Goal: Task Accomplishment & Management: Use online tool/utility

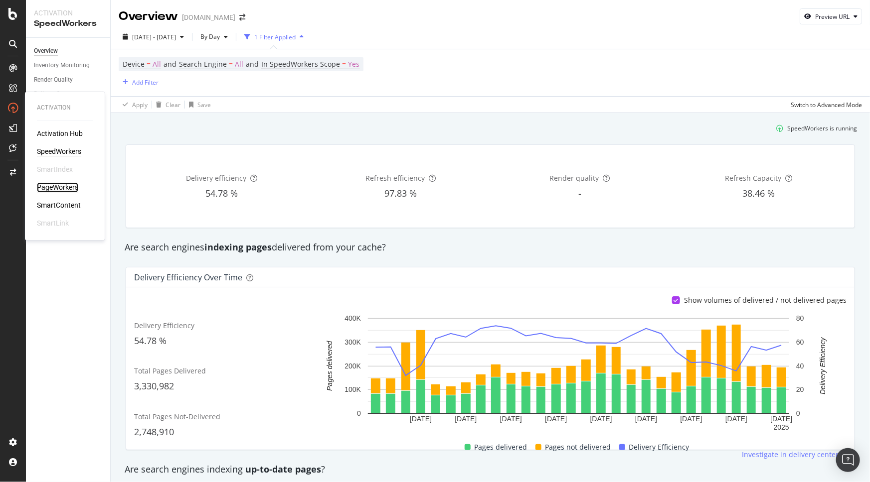
click at [64, 183] on div "PageWorkers" at bounding box center [57, 188] width 41 height 10
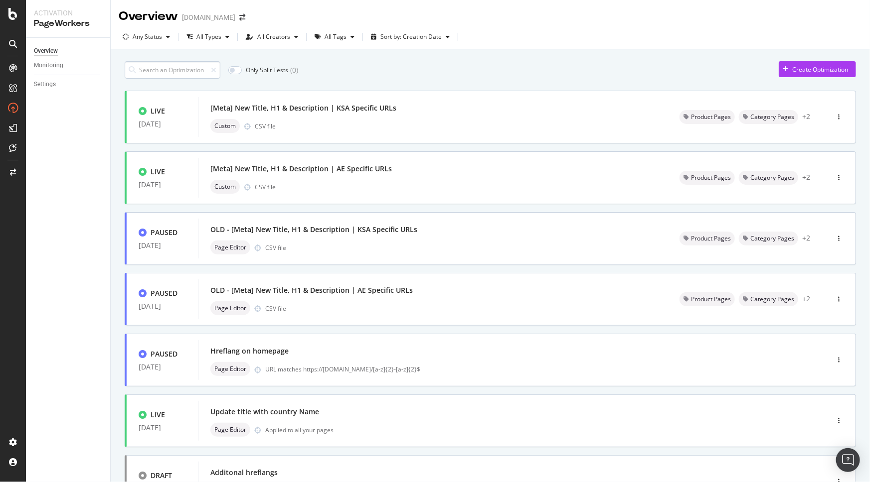
click at [174, 70] on input at bounding box center [173, 69] width 96 height 17
click at [333, 168] on div "[Meta] New Title, H1 & Description | AE Specific URLs" at bounding box center [300, 169] width 181 height 10
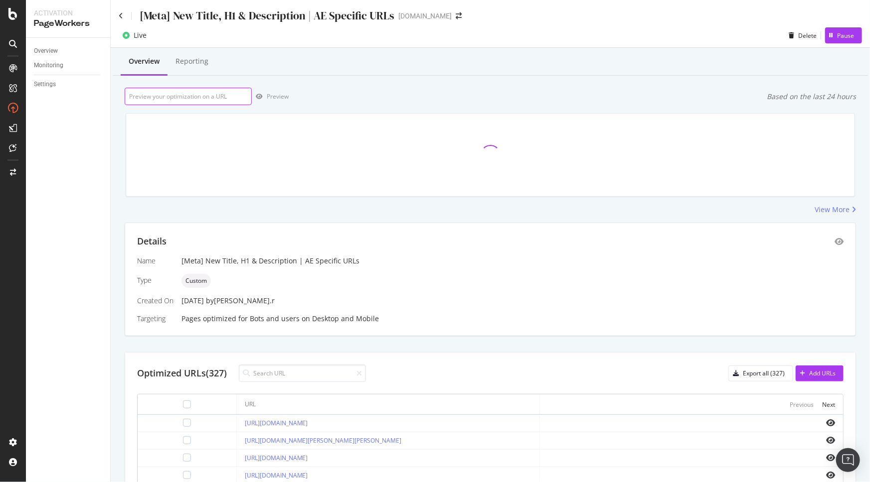
click at [214, 98] on input "url" at bounding box center [188, 96] width 127 height 17
paste input "/[DOMAIN_NAME][URL]"
type input "/[DOMAIN_NAME][URL]"
click at [352, 103] on div "Preview Based on the last 24 hours" at bounding box center [490, 96] width 731 height 17
click at [595, 90] on div "Preview Based on the last 24 hours" at bounding box center [490, 96] width 731 height 17
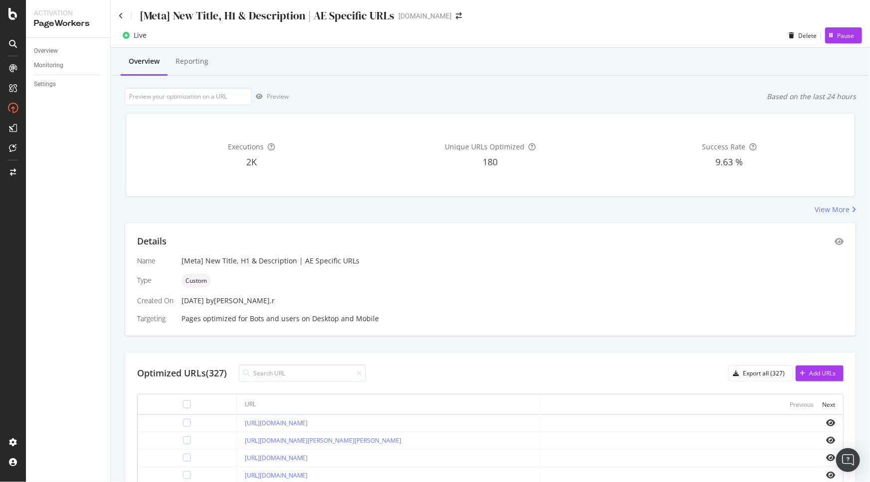
click at [785, 103] on div "Preview Based on the last 24 hours" at bounding box center [490, 96] width 731 height 17
click at [785, 101] on div "Based on the last 24 hours" at bounding box center [811, 97] width 89 height 10
click at [722, 91] on div "Preview Based on the last 24 hours" at bounding box center [490, 96] width 731 height 17
click at [294, 371] on input at bounding box center [302, 373] width 127 height 17
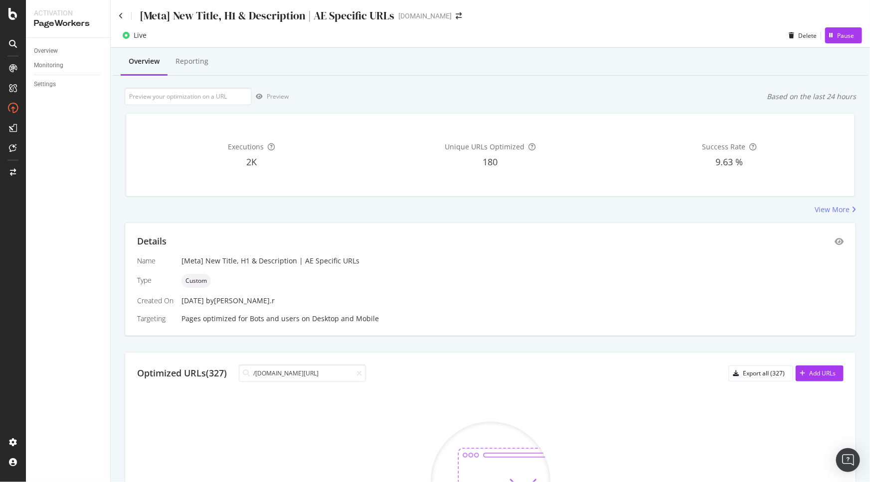
drag, startPoint x: 327, startPoint y: 371, endPoint x: 243, endPoint y: 372, distance: 84.7
click at [243, 372] on div "/[DOMAIN_NAME][URL]" at bounding box center [302, 373] width 127 height 17
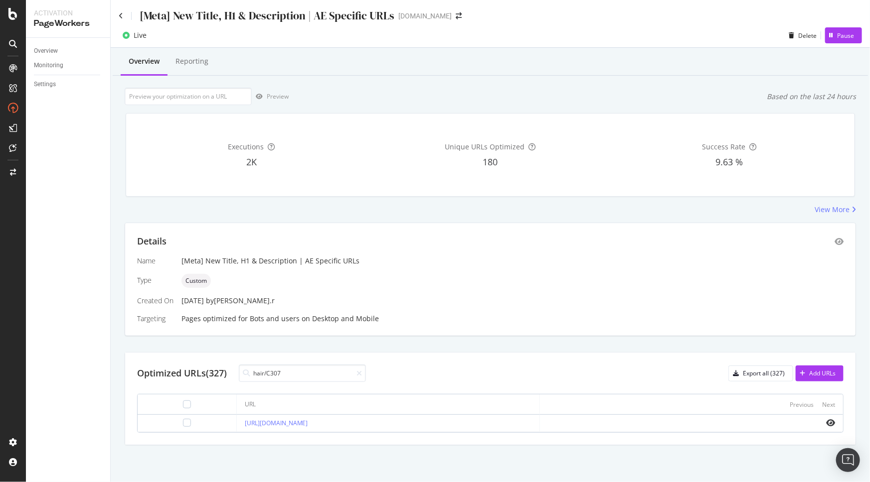
type input "hair/C307"
click at [828, 424] on icon "eye" at bounding box center [830, 423] width 9 height 8
click at [183, 424] on div at bounding box center [187, 423] width 8 height 8
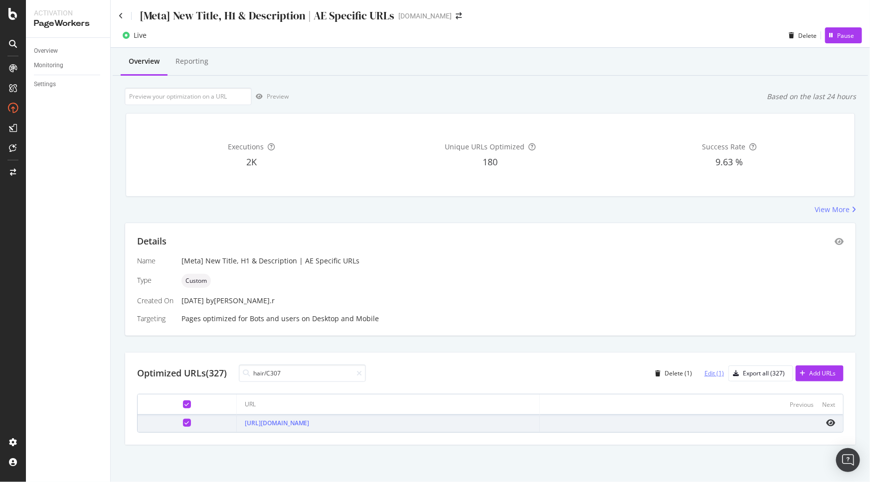
click at [701, 374] on div "Edit (1)" at bounding box center [709, 373] width 27 height 15
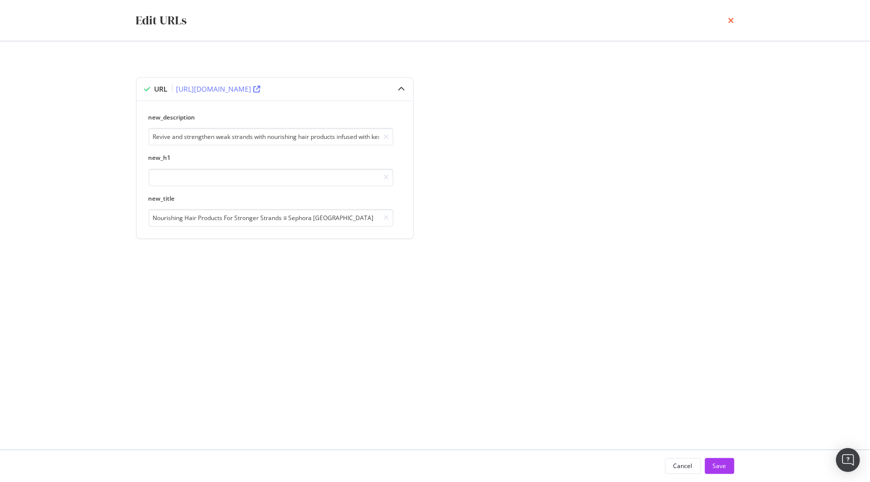
click at [733, 18] on icon "times" at bounding box center [731, 20] width 6 height 8
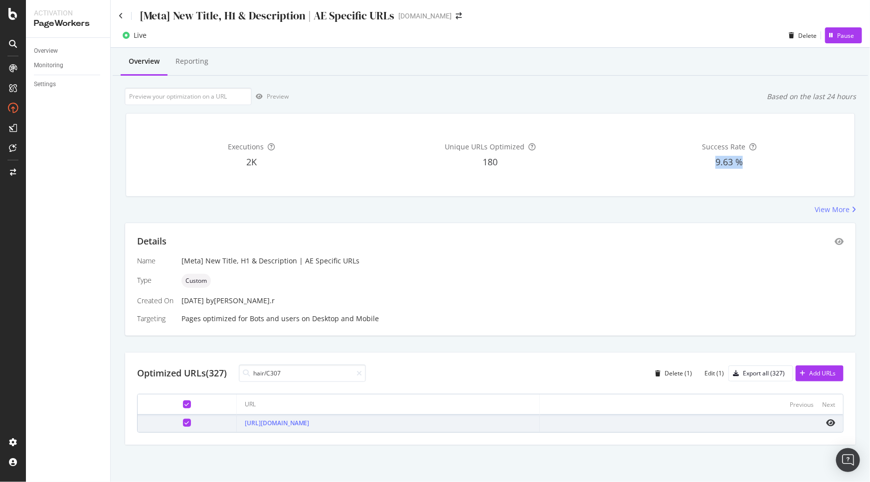
drag, startPoint x: 698, startPoint y: 166, endPoint x: 768, endPoint y: 168, distance: 69.8
click at [768, 168] on div "9.63 %" at bounding box center [729, 162] width 235 height 13
click at [773, 166] on div "9.63 %" at bounding box center [729, 162] width 235 height 13
click at [358, 282] on div "Custom" at bounding box center [512, 281] width 662 height 14
click at [189, 280] on span "Custom" at bounding box center [195, 281] width 21 height 6
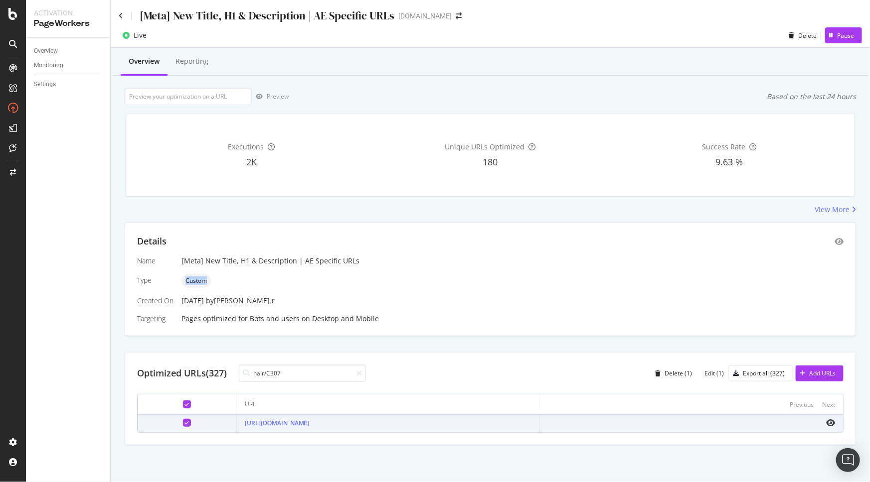
click at [189, 280] on span "Custom" at bounding box center [195, 281] width 21 height 6
click at [733, 158] on span "9.63 %" at bounding box center [728, 162] width 27 height 12
click at [763, 179] on div "Success Rate 9.63 %" at bounding box center [729, 155] width 235 height 67
drag, startPoint x: 465, startPoint y: 168, endPoint x: 536, endPoint y: 168, distance: 71.3
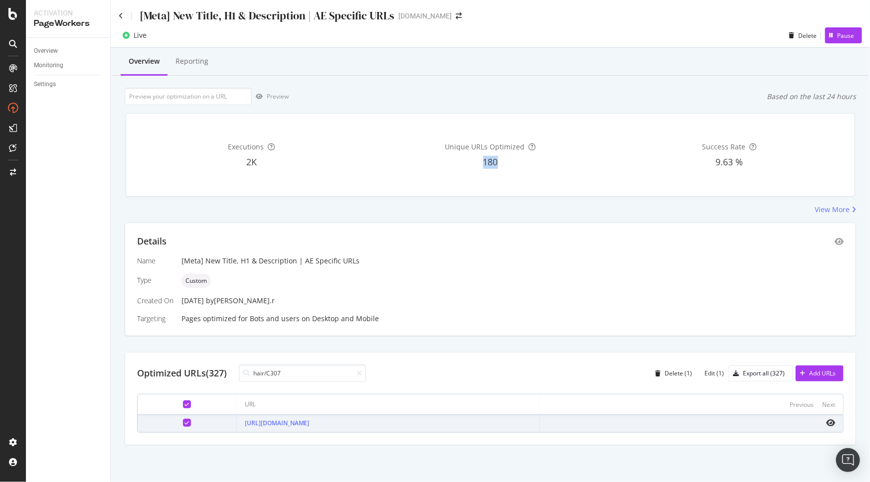
click at [536, 168] on div "180" at bounding box center [490, 162] width 235 height 13
click at [535, 184] on div "Unique URLs Optimized 180" at bounding box center [490, 155] width 235 height 67
drag, startPoint x: 212, startPoint y: 169, endPoint x: 362, endPoint y: 174, distance: 149.6
click at [358, 170] on div "Executions 2K" at bounding box center [251, 155] width 235 height 67
click at [368, 185] on div "Executions 2K" at bounding box center [251, 155] width 235 height 67
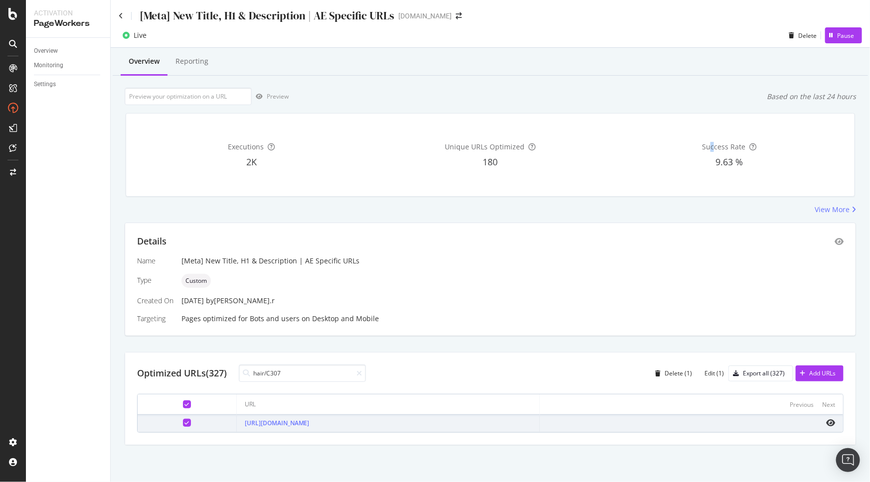
click at [712, 151] on span "Success Rate" at bounding box center [723, 146] width 43 height 9
click at [773, 156] on div "9.63 %" at bounding box center [729, 162] width 235 height 13
click at [510, 180] on div "Unique URLs Optimized 180" at bounding box center [490, 155] width 235 height 67
drag, startPoint x: 504, startPoint y: 160, endPoint x: 473, endPoint y: 161, distance: 30.4
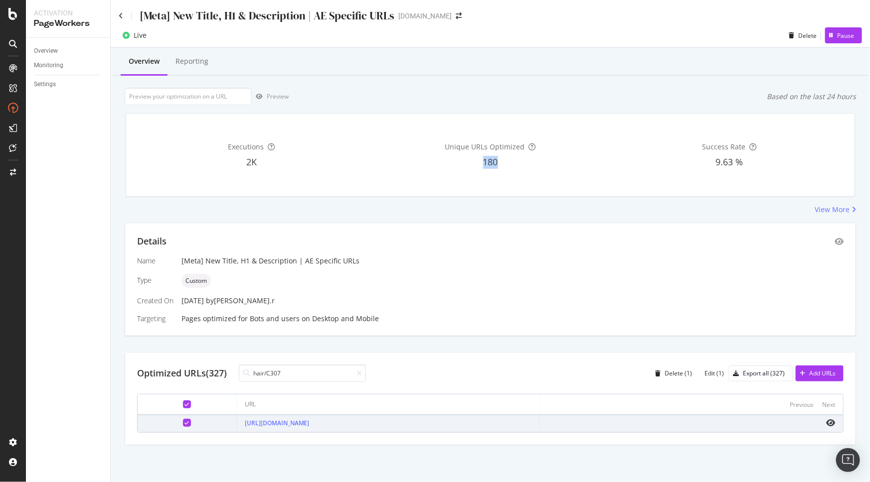
click at [473, 161] on div "180" at bounding box center [490, 162] width 235 height 13
click at [543, 164] on div "180" at bounding box center [490, 162] width 235 height 13
click at [540, 180] on div "Unique URLs Optimized 180" at bounding box center [490, 155] width 235 height 67
drag, startPoint x: 275, startPoint y: 167, endPoint x: 228, endPoint y: 167, distance: 46.9
click at [228, 167] on div "2K" at bounding box center [251, 162] width 235 height 13
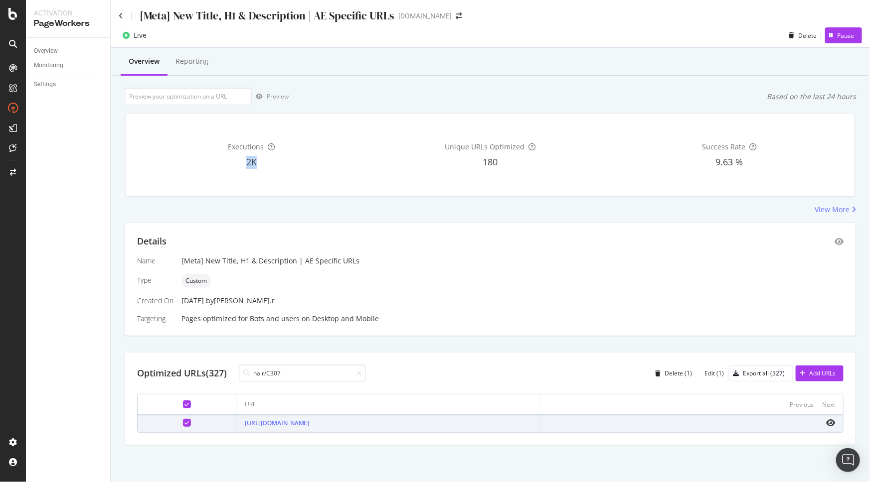
click at [340, 160] on div "2K" at bounding box center [251, 162] width 235 height 13
drag, startPoint x: 692, startPoint y: 162, endPoint x: 765, endPoint y: 167, distance: 72.9
click at [765, 167] on div "9.63 %" at bounding box center [729, 162] width 235 height 13
click at [789, 174] on div "Success Rate 9.63 %" at bounding box center [729, 155] width 235 height 67
drag, startPoint x: 360, startPoint y: 371, endPoint x: 343, endPoint y: 374, distance: 17.2
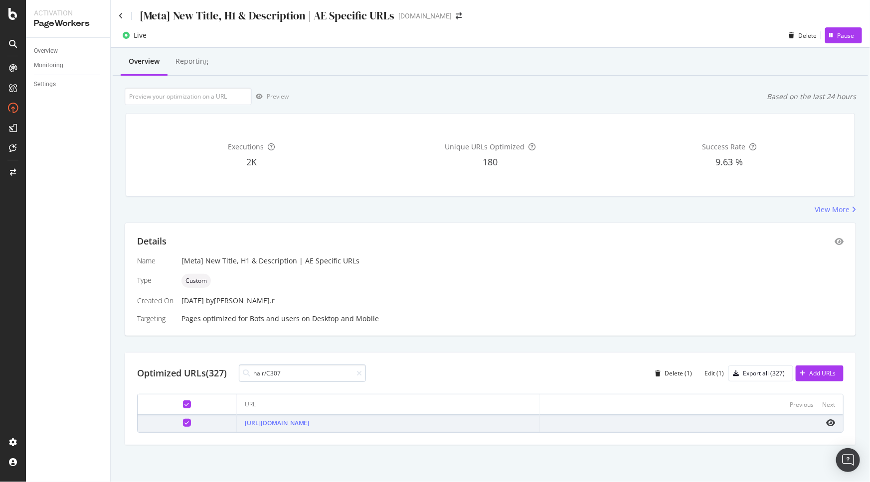
click at [360, 371] on icon at bounding box center [358, 373] width 5 height 7
click at [342, 374] on input at bounding box center [302, 373] width 127 height 17
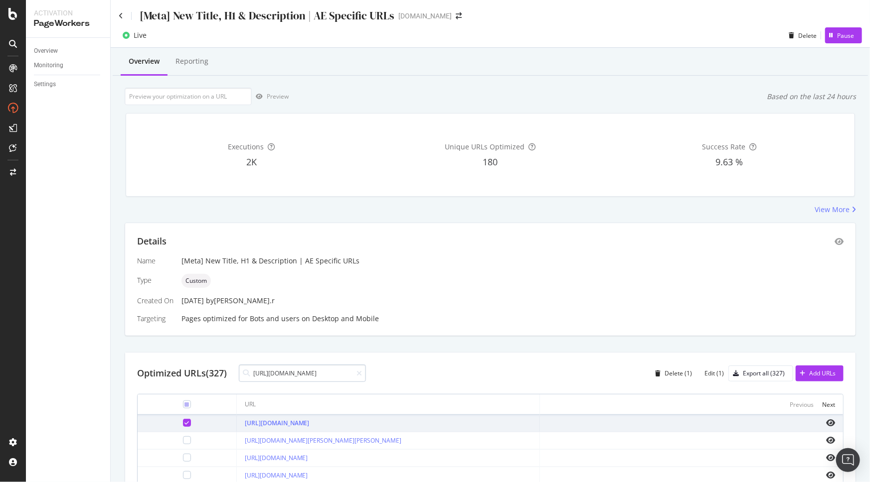
scroll to position [0, 46]
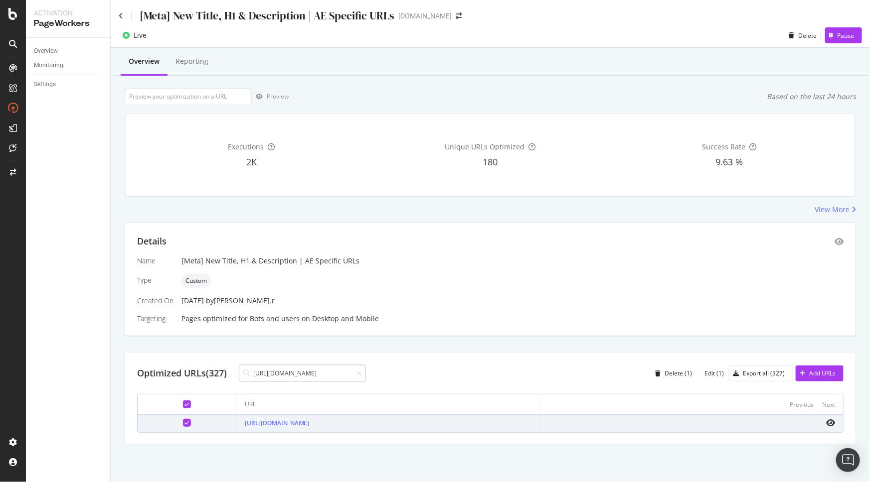
drag, startPoint x: 317, startPoint y: 372, endPoint x: 264, endPoint y: 368, distance: 53.0
click at [264, 368] on input "[URL][DOMAIN_NAME]" at bounding box center [302, 373] width 127 height 17
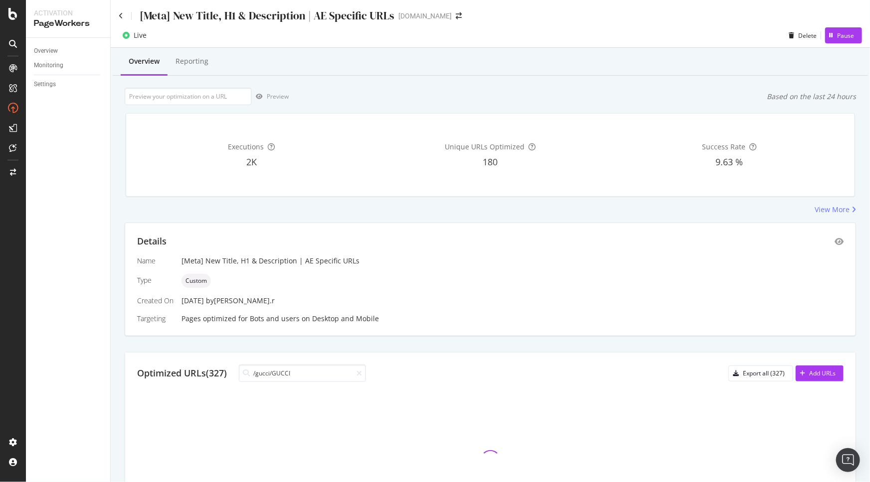
type input "/gucci/GUCCI"
click at [459, 385] on div "Optimized URLs (327) /gucci/GUCCI Export all (327) Add URLs" at bounding box center [490, 452] width 730 height 198
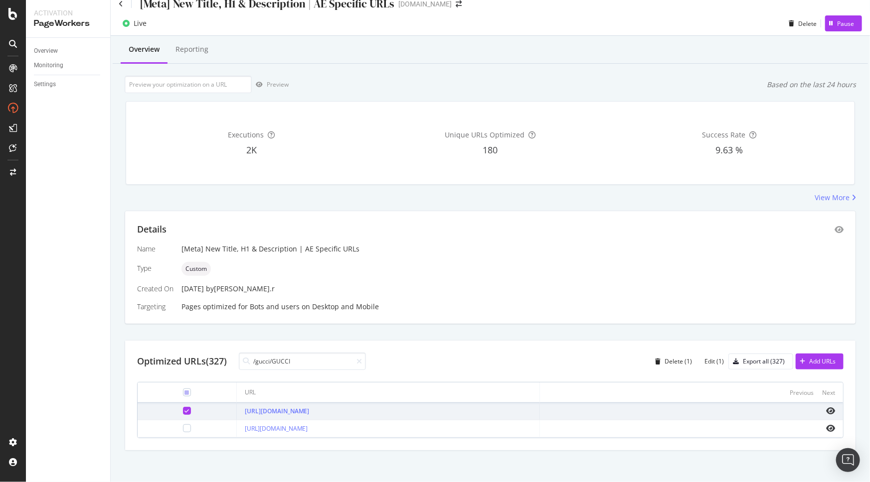
scroll to position [15, 0]
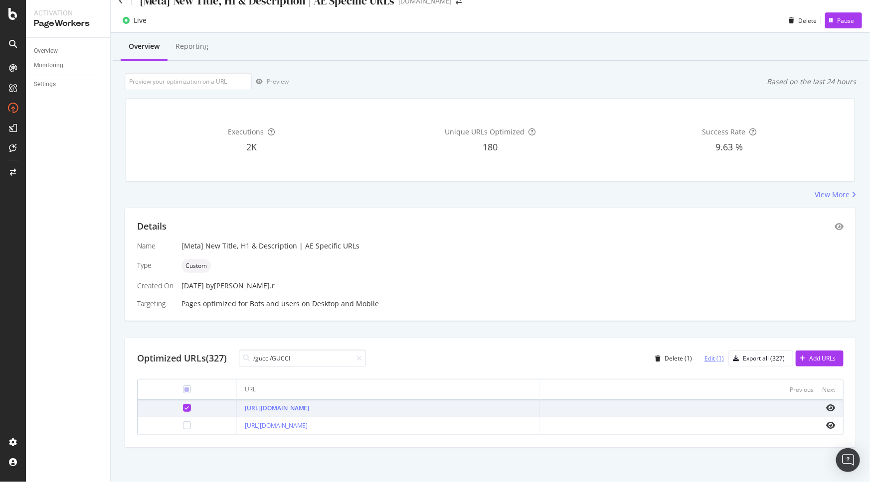
click at [704, 358] on div "Edit (1)" at bounding box center [713, 358] width 19 height 8
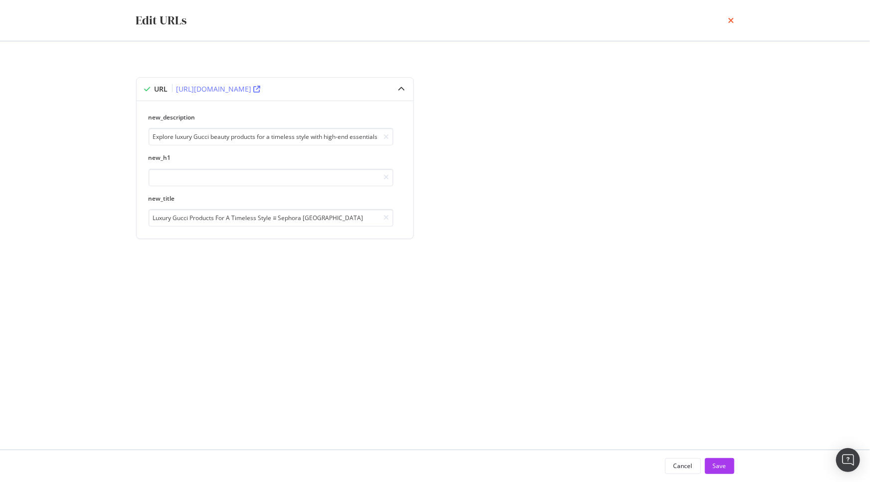
click at [731, 18] on icon "times" at bounding box center [731, 20] width 6 height 8
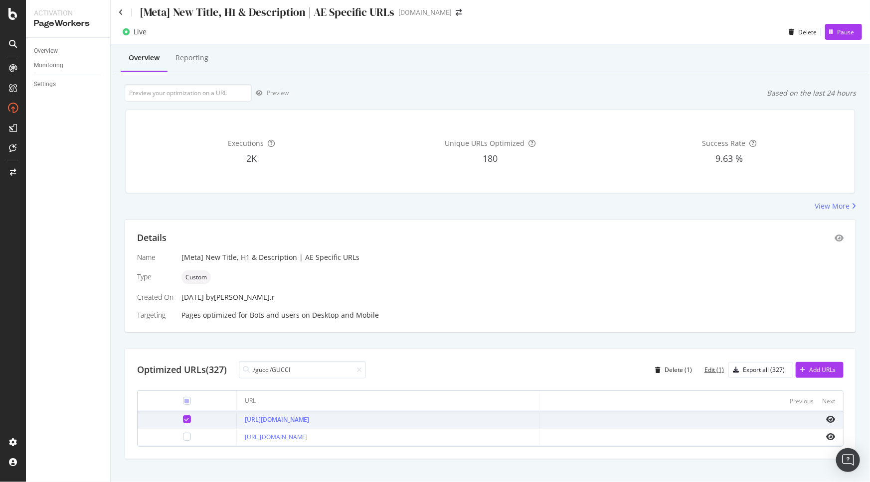
scroll to position [0, 0]
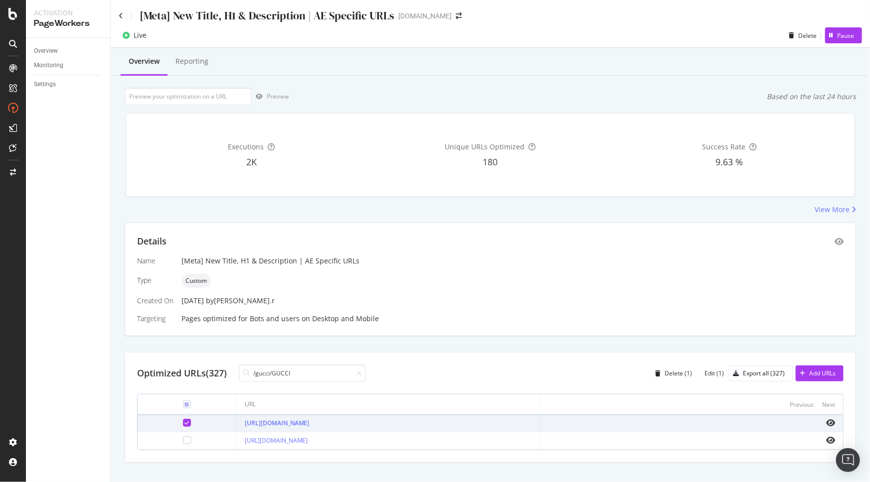
click at [184, 423] on icon at bounding box center [186, 423] width 4 height 5
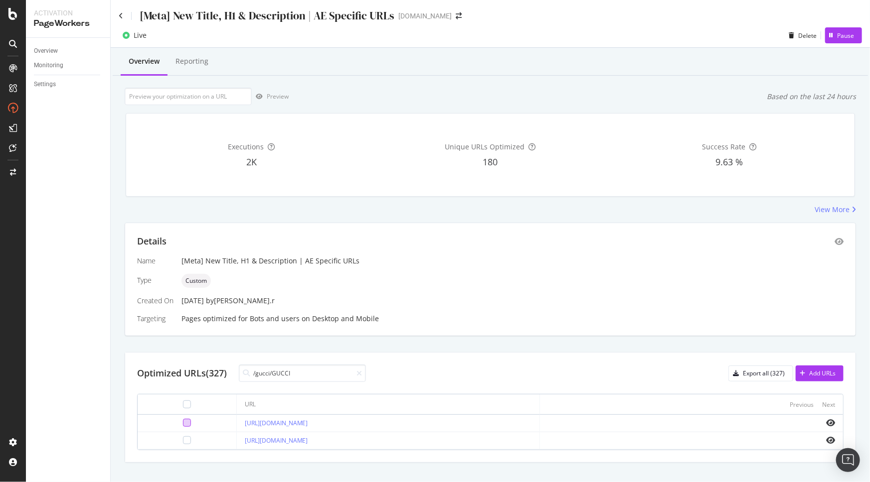
click at [184, 423] on div at bounding box center [187, 423] width 8 height 8
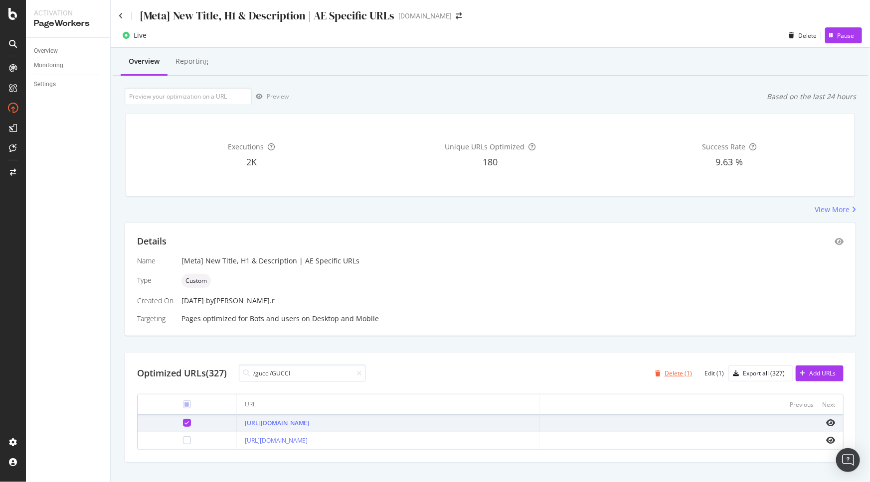
click at [667, 376] on div "Delete (1)" at bounding box center [677, 373] width 27 height 8
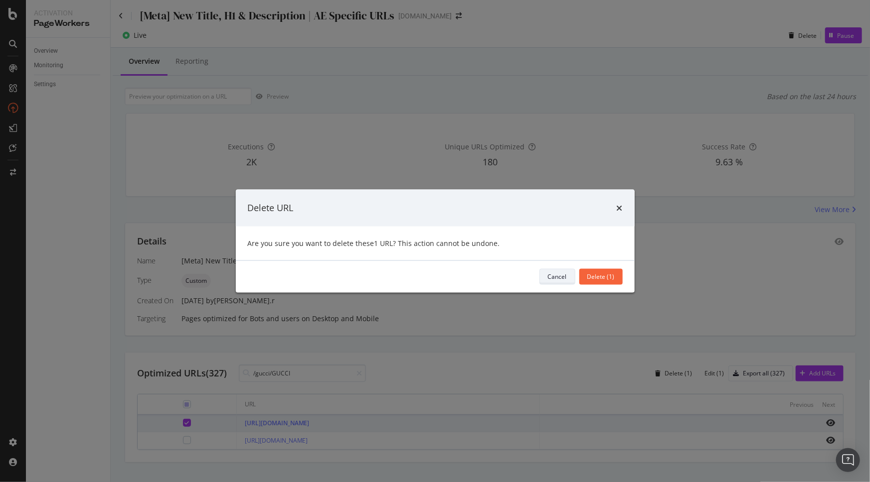
click at [571, 275] on button "Cancel" at bounding box center [557, 277] width 36 height 16
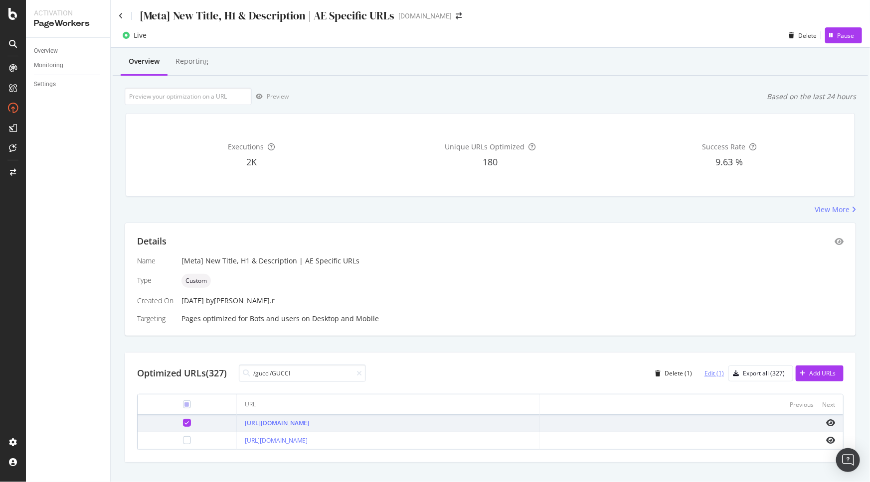
click at [714, 372] on div "Edit (1)" at bounding box center [713, 373] width 19 height 8
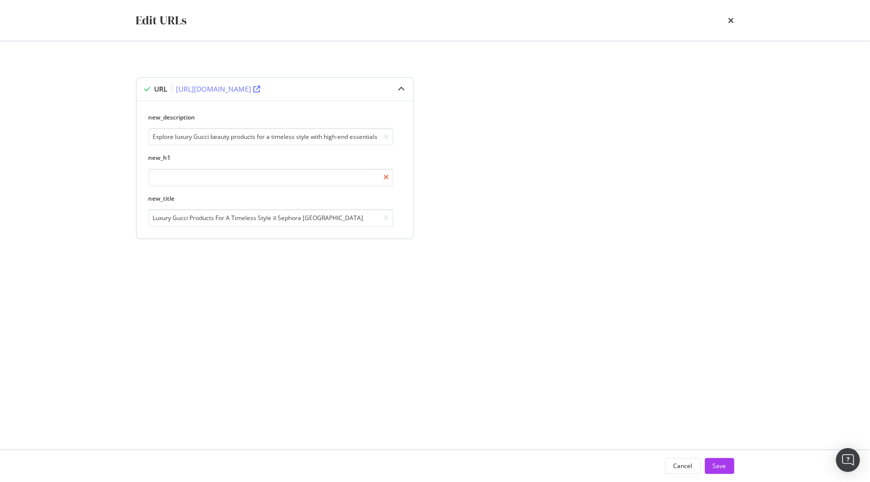
click at [386, 176] on icon "modal" at bounding box center [386, 177] width 5 height 7
click at [386, 177] on icon "modal" at bounding box center [386, 177] width 5 height 7
click at [593, 152] on div "URL [URL][DOMAIN_NAME] new_description Explore luxury Gucci beauty products for…" at bounding box center [435, 169] width 598 height 185
click at [385, 174] on icon "modal" at bounding box center [386, 177] width 5 height 7
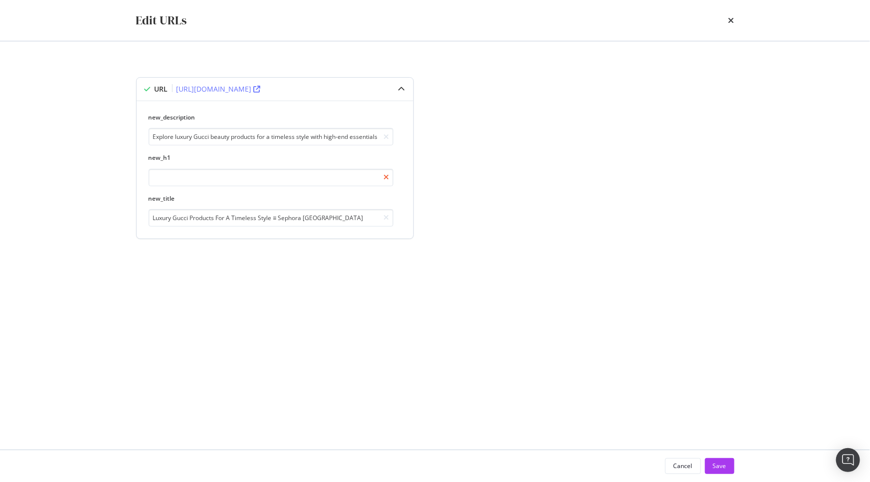
click at [385, 174] on icon "modal" at bounding box center [386, 177] width 5 height 7
click at [650, 177] on div "URL [URL][DOMAIN_NAME] new_description Explore luxury Gucci beauty products for…" at bounding box center [435, 169] width 598 height 185
click at [165, 157] on label "new_h1" at bounding box center [271, 158] width 245 height 8
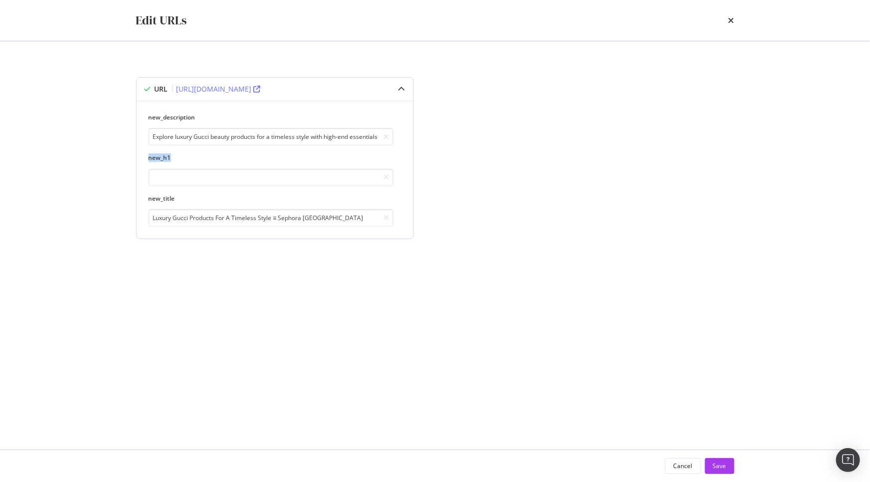
click at [184, 155] on label "new_h1" at bounding box center [271, 158] width 245 height 8
click at [191, 178] on input "modal" at bounding box center [271, 177] width 245 height 17
click at [257, 154] on label "new_h1" at bounding box center [271, 158] width 245 height 8
click at [466, 149] on div "URL [URL][DOMAIN_NAME] new_description Explore luxury Gucci beauty products for…" at bounding box center [435, 169] width 598 height 185
click at [266, 155] on label "new_h1" at bounding box center [271, 158] width 245 height 8
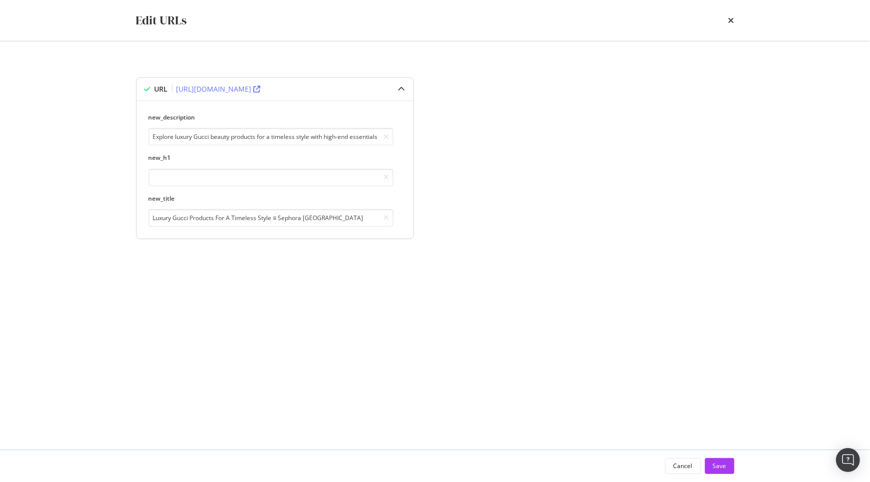
click at [156, 159] on label "new_h1" at bounding box center [271, 158] width 245 height 8
click at [179, 158] on label "new_h1" at bounding box center [271, 158] width 245 height 8
click at [184, 174] on input "modal" at bounding box center [271, 177] width 245 height 17
paste input "Gucci"
type input "Gucci"
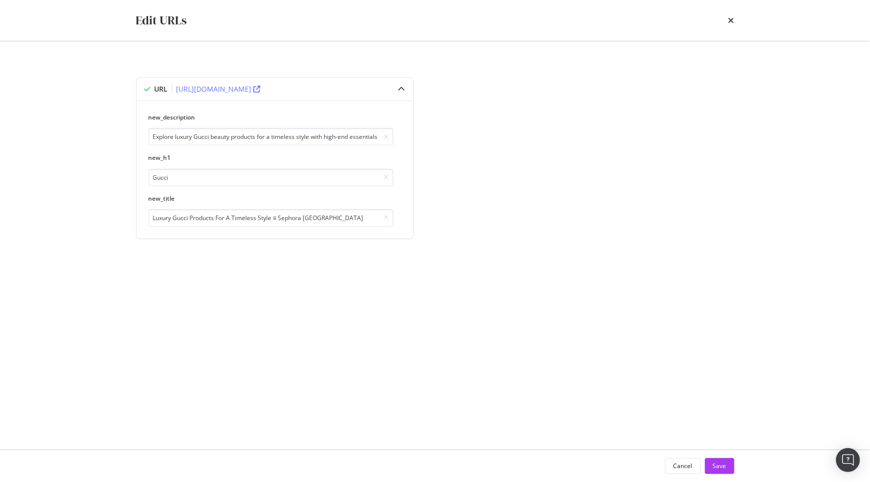
click at [261, 291] on div "URL [URL][DOMAIN_NAME] new_description Explore luxury Gucci beauty products for…" at bounding box center [435, 261] width 598 height 369
click at [732, 24] on icon "times" at bounding box center [731, 20] width 6 height 8
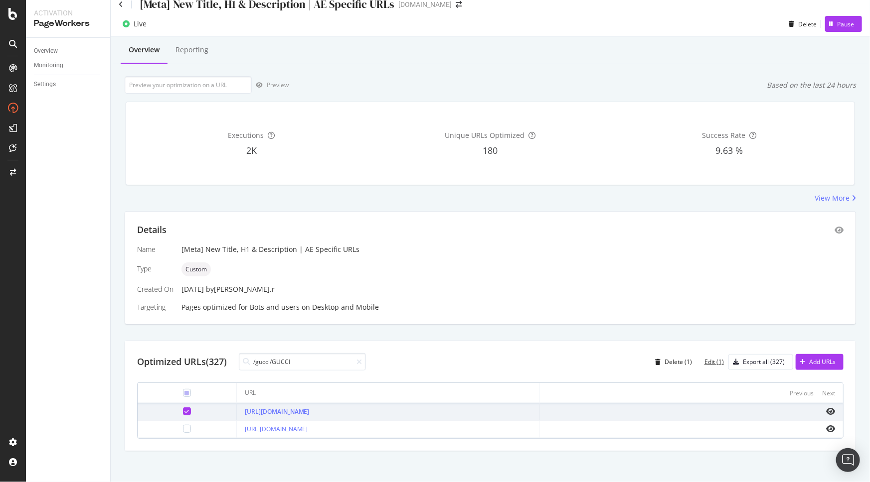
scroll to position [15, 0]
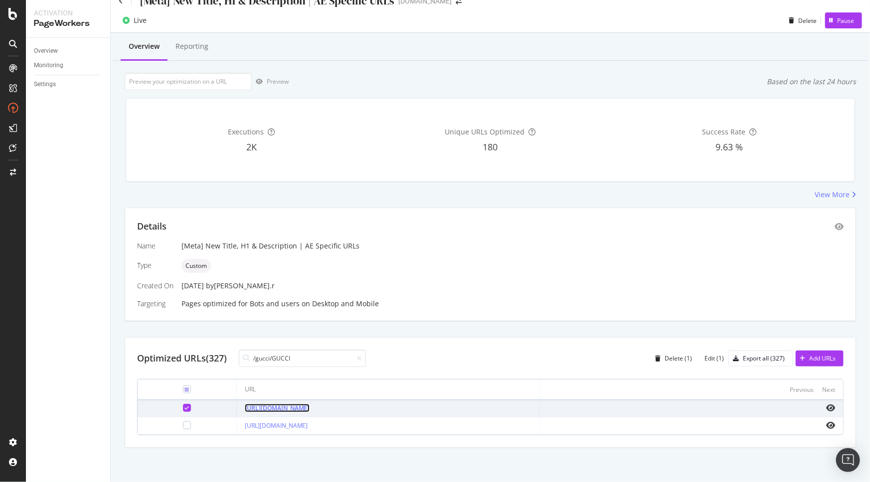
click at [275, 407] on link "[URL][DOMAIN_NAME]" at bounding box center [277, 408] width 65 height 8
drag, startPoint x: 411, startPoint y: 409, endPoint x: 228, endPoint y: 408, distance: 182.9
click at [237, 408] on td "[URL][DOMAIN_NAME]" at bounding box center [388, 408] width 303 height 17
copy link "[URL][DOMAIN_NAME]"
click at [521, 279] on div "Name [Meta] New Title, H1 & Description | AE Specific URLs Type Custom Created …" at bounding box center [490, 275] width 706 height 68
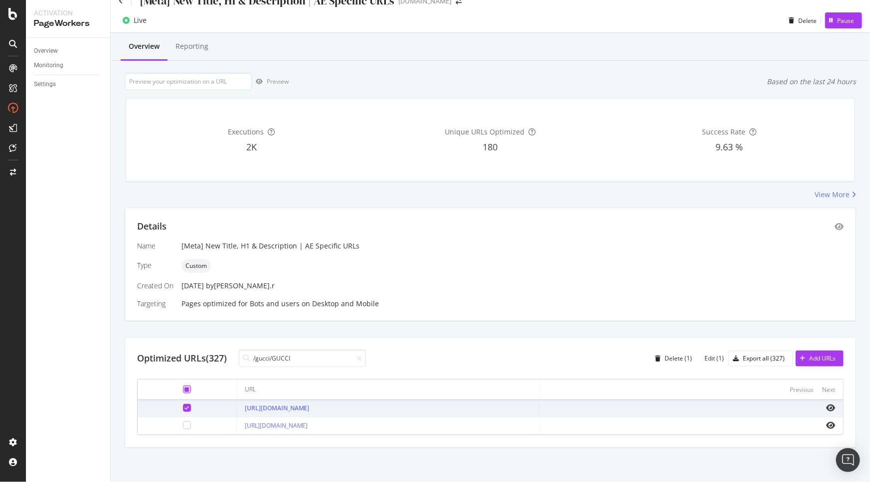
click at [184, 390] on icon at bounding box center [186, 389] width 4 height 5
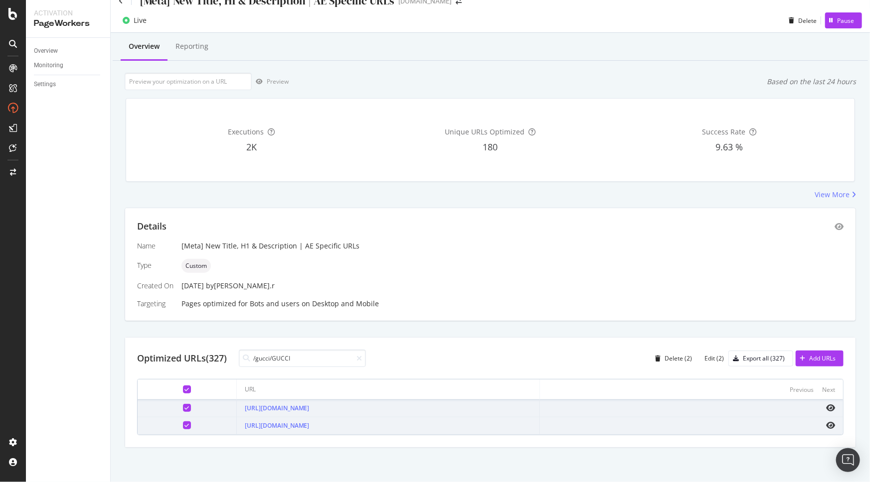
click at [184, 390] on icon at bounding box center [186, 389] width 4 height 5
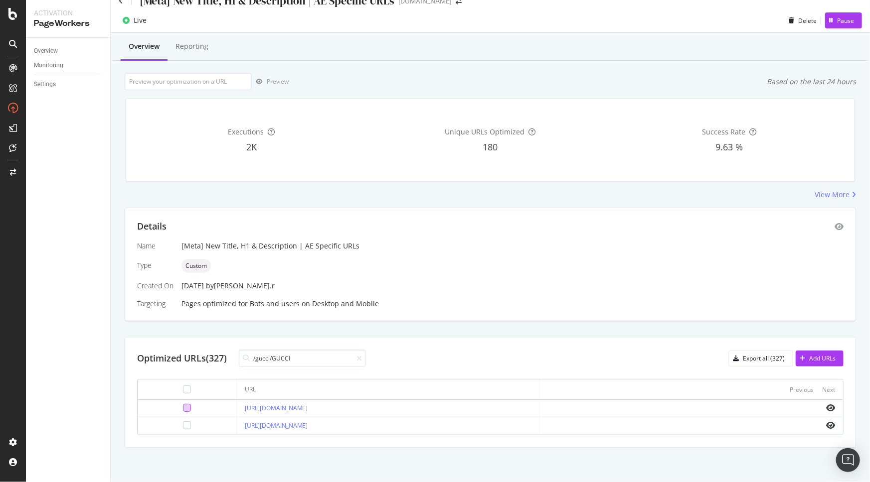
click at [183, 409] on div at bounding box center [187, 408] width 8 height 8
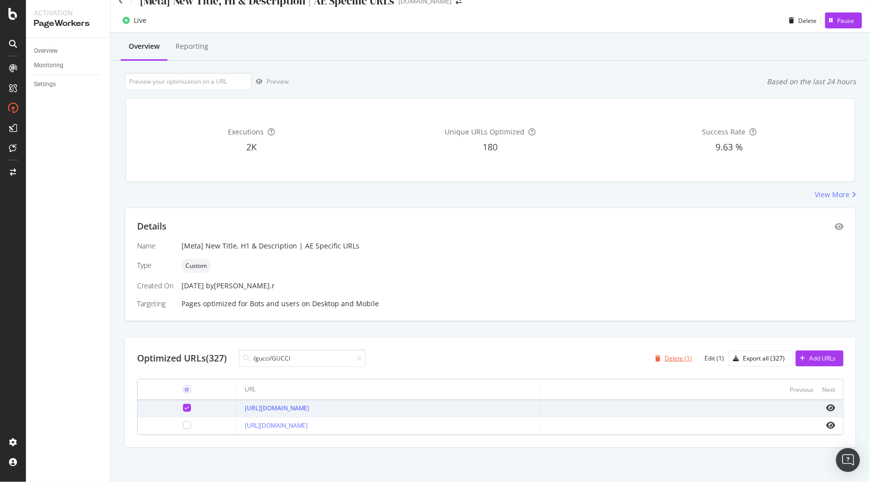
click at [673, 360] on div "Delete (1)" at bounding box center [677, 358] width 27 height 8
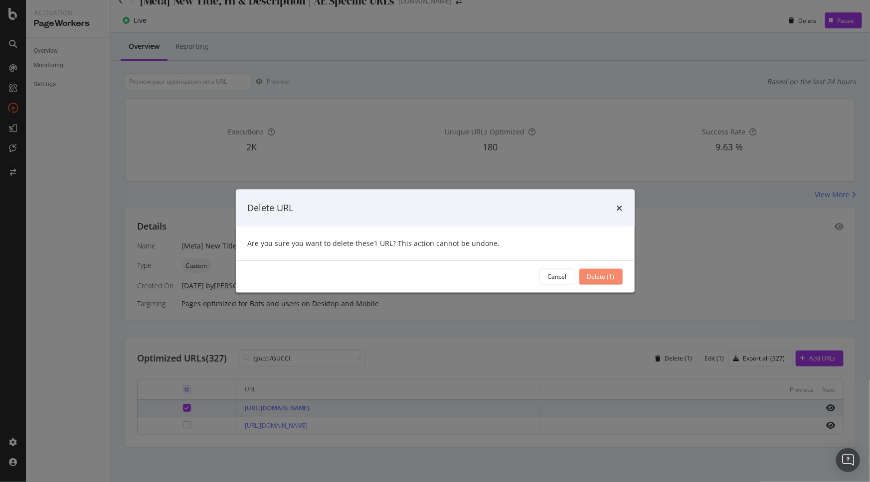
click at [599, 277] on div "Delete (1)" at bounding box center [600, 277] width 27 height 8
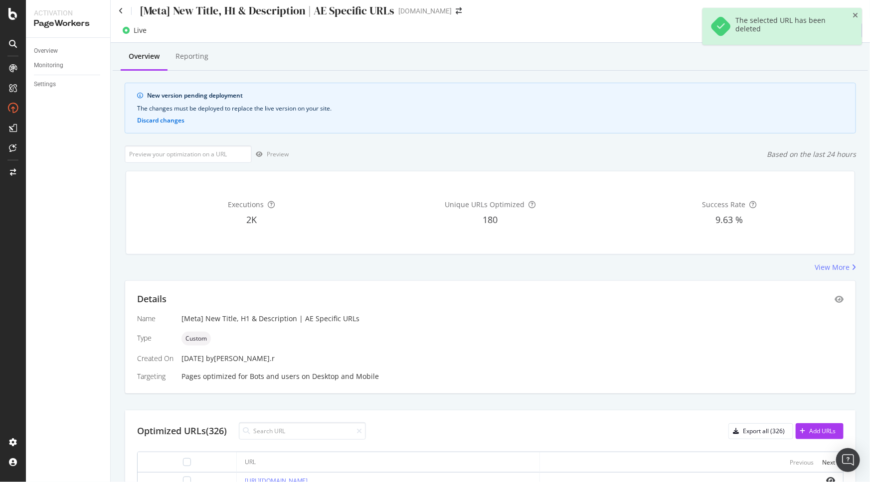
scroll to position [0, 0]
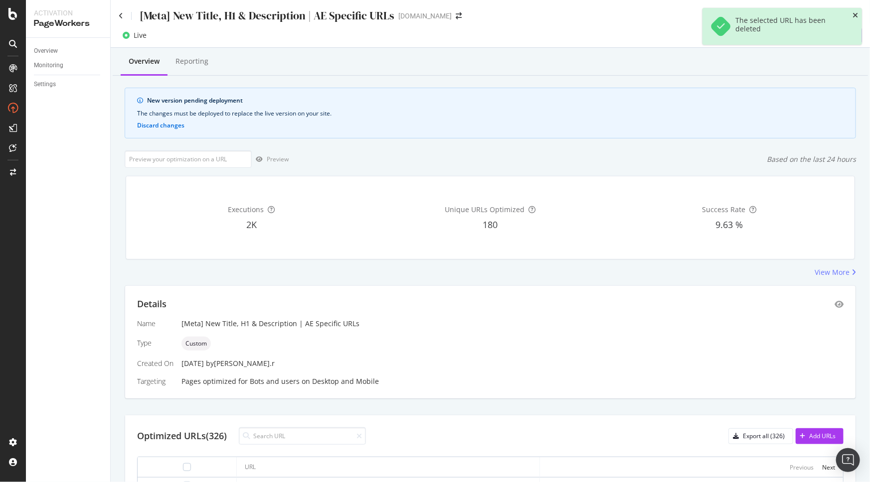
click at [856, 16] on icon "close toast" at bounding box center [854, 15] width 5 height 7
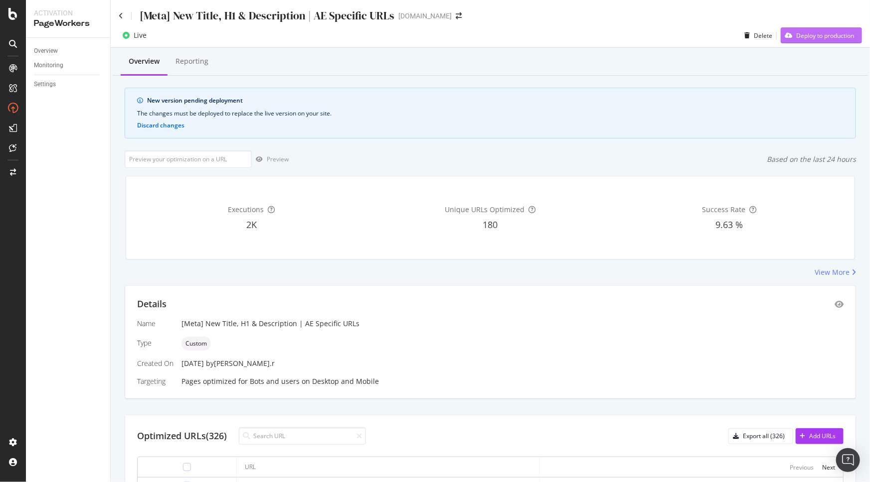
click at [827, 31] on div "Deploy to production" at bounding box center [825, 35] width 58 height 8
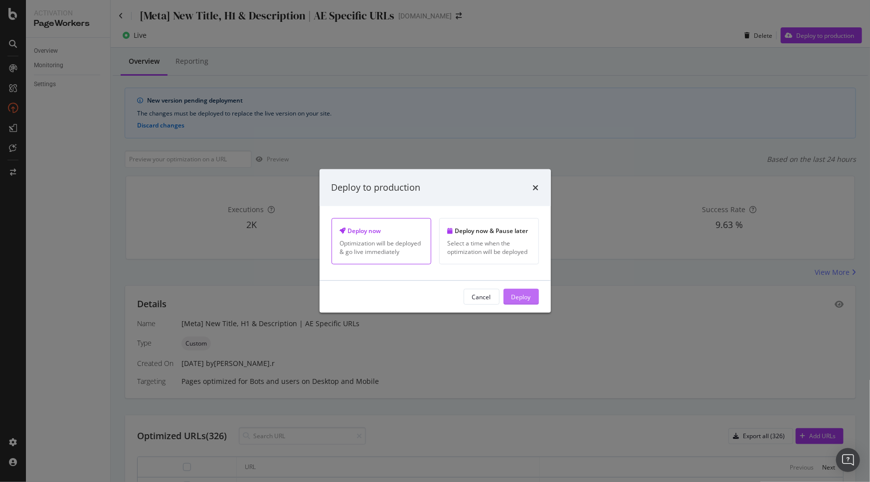
click at [524, 297] on div "Deploy" at bounding box center [520, 297] width 19 height 8
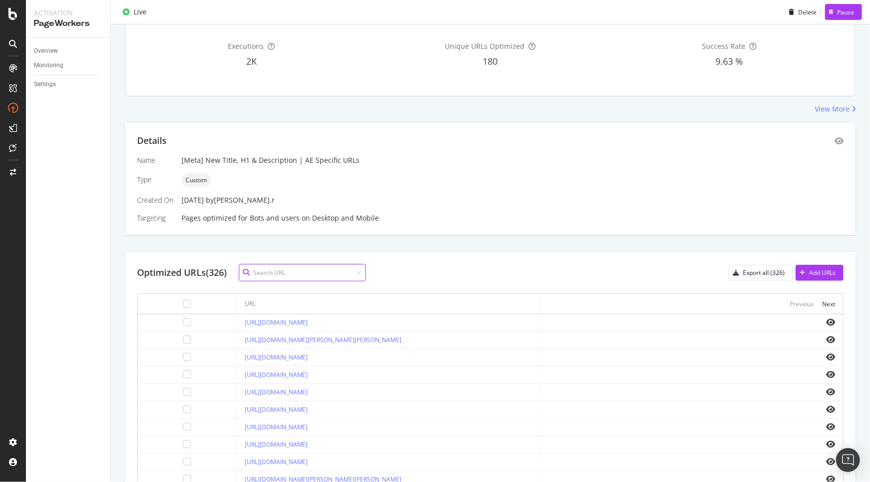
scroll to position [181, 0]
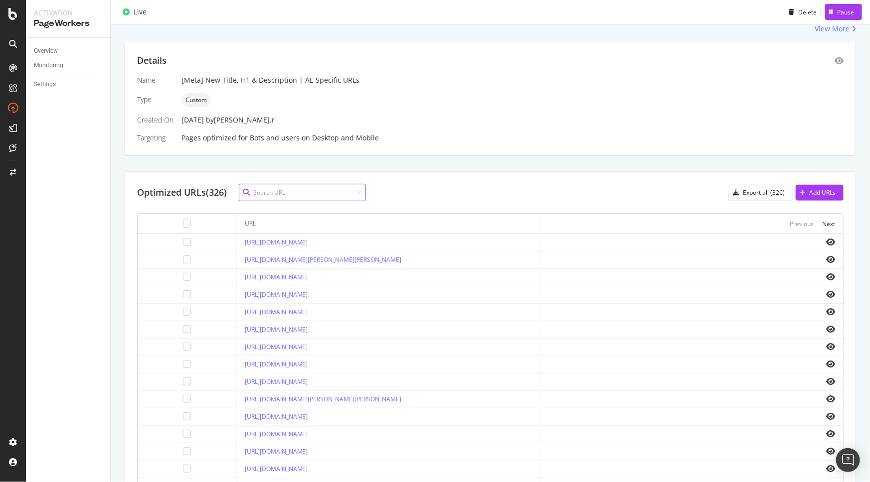
click at [274, 188] on input at bounding box center [302, 192] width 127 height 17
click at [489, 166] on div "Details Name [Meta] New Title, H1 & Description | AE Specific URLs Type Custom …" at bounding box center [490, 275] width 731 height 467
click at [361, 191] on icon at bounding box center [358, 192] width 5 height 7
click at [478, 180] on div "Optimized URLs (326) Export all (326) Add URLs URL Previous Next [URL][DOMAIN_N…" at bounding box center [490, 340] width 730 height 336
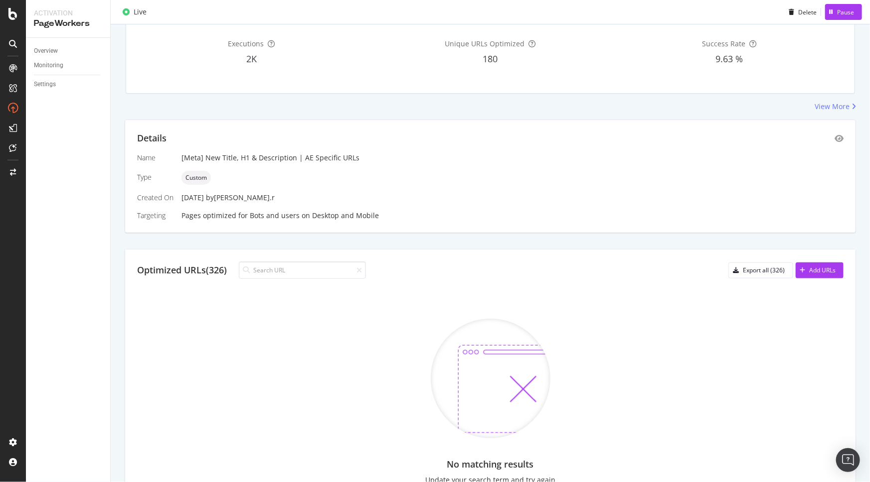
scroll to position [180, 0]
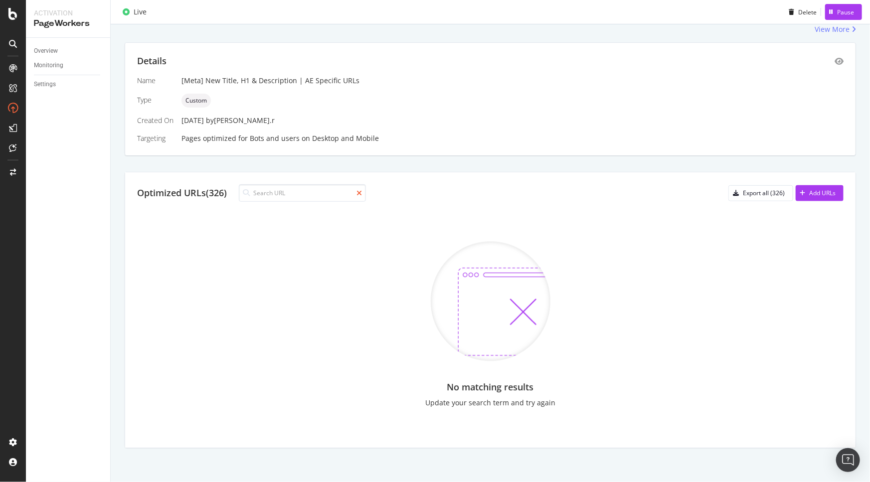
click at [362, 191] on icon at bounding box center [358, 193] width 5 height 7
click at [241, 184] on div at bounding box center [302, 192] width 127 height 17
click at [266, 194] on input at bounding box center [302, 192] width 127 height 17
click at [566, 140] on div "Pages optimized for Bots and users on Desktop and Mobile" at bounding box center [512, 139] width 662 height 10
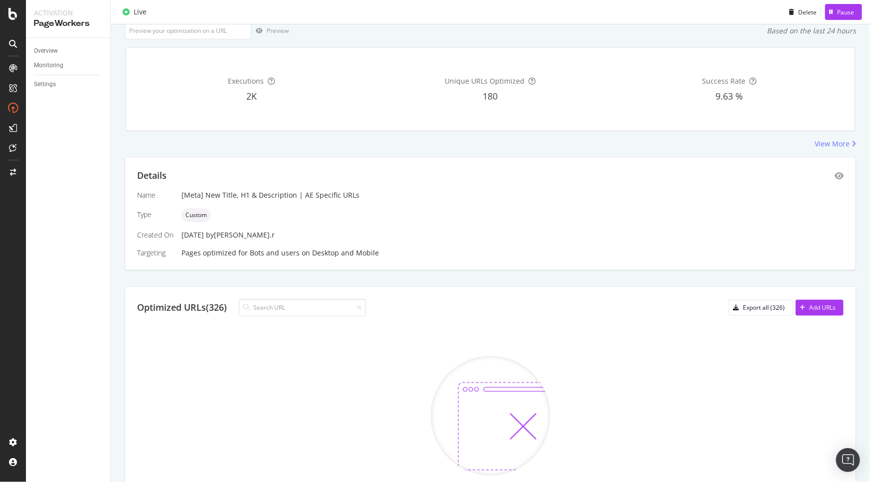
scroll to position [0, 0]
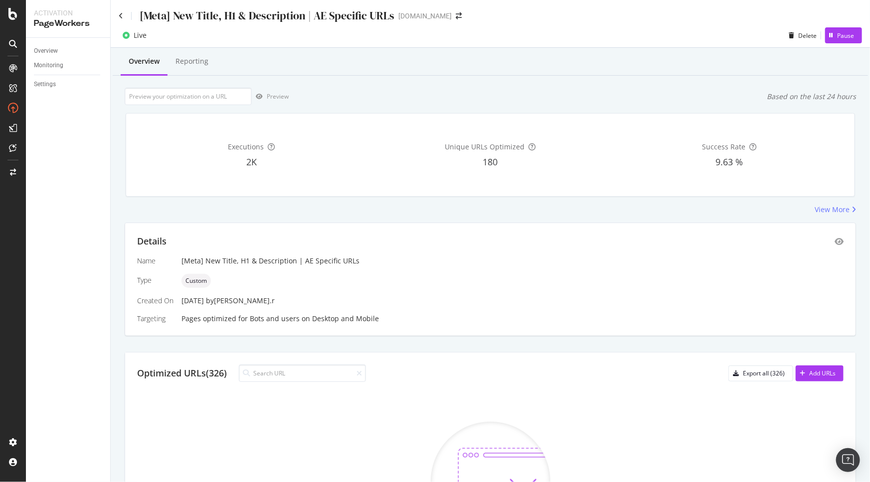
click at [121, 10] on div "[Meta] New Title, H1 & Description | AE Specific URLs" at bounding box center [257, 15] width 276 height 15
click at [121, 14] on icon at bounding box center [121, 15] width 4 height 7
